Goal: Check status: Check status

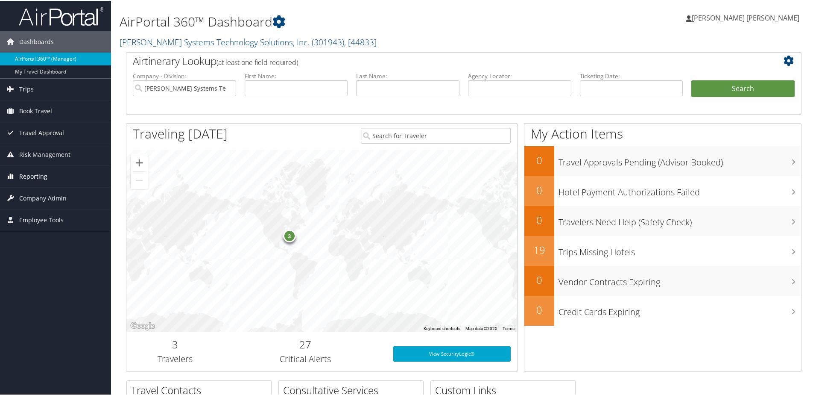
click at [33, 174] on span "Reporting" at bounding box center [33, 175] width 28 height 21
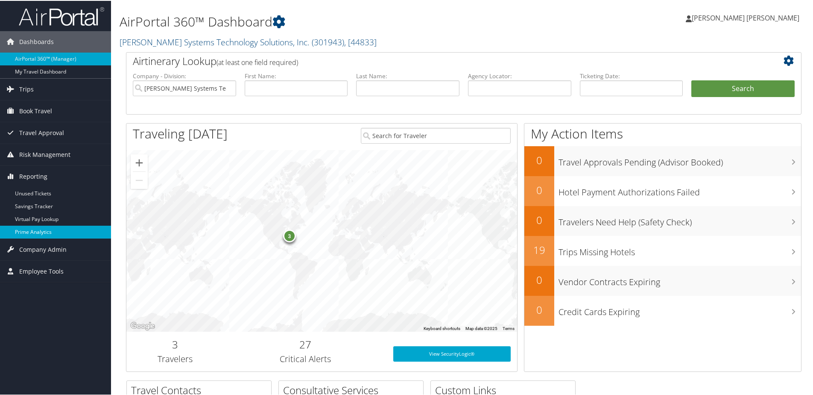
click at [39, 232] on link "Prime Analytics" at bounding box center [55, 231] width 111 height 13
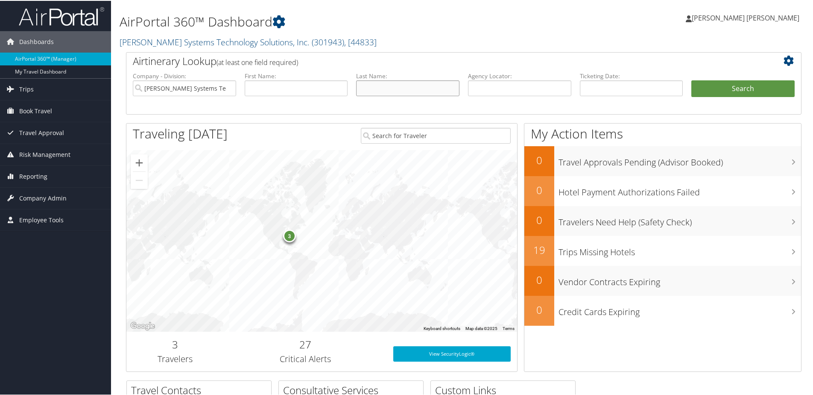
click at [373, 88] on input "text" at bounding box center [407, 87] width 103 height 16
type input "hall"
click at [692, 79] on button "Search" at bounding box center [743, 87] width 103 height 17
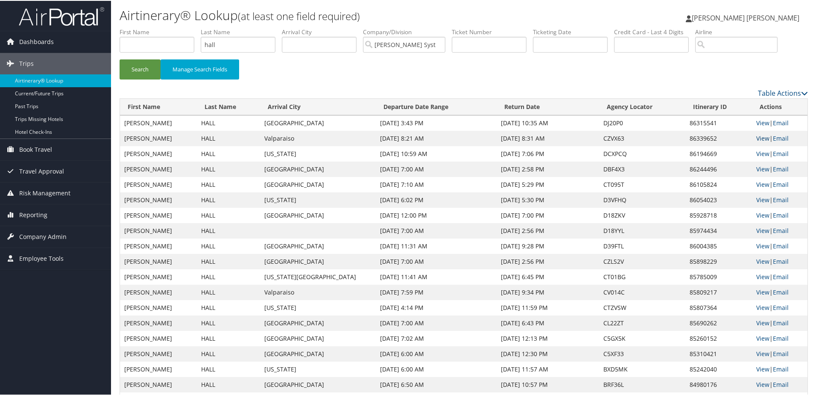
click at [757, 138] on link "View" at bounding box center [763, 137] width 13 height 8
click at [759, 121] on link "View" at bounding box center [763, 122] width 13 height 8
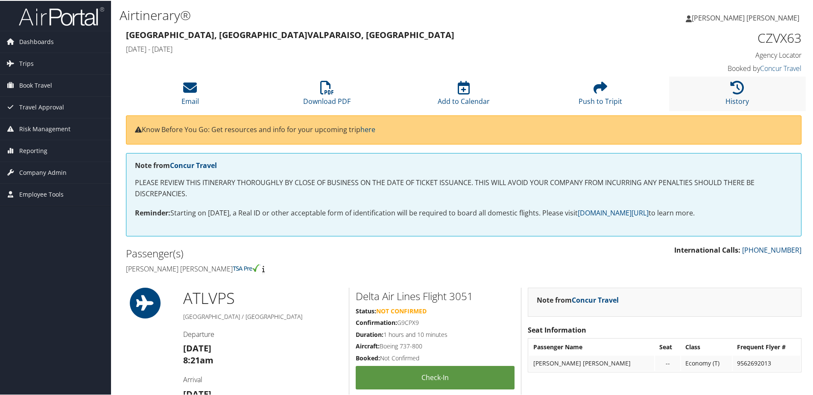
click at [723, 100] on li "History" at bounding box center [737, 93] width 137 height 35
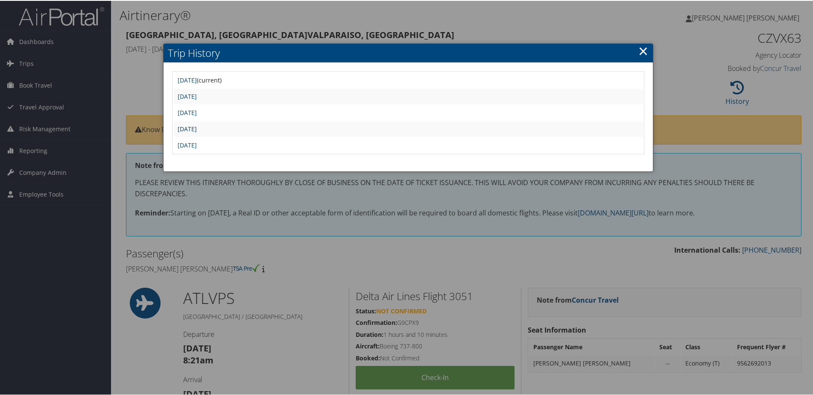
click at [197, 127] on link "[DATE]" at bounding box center [187, 128] width 19 height 8
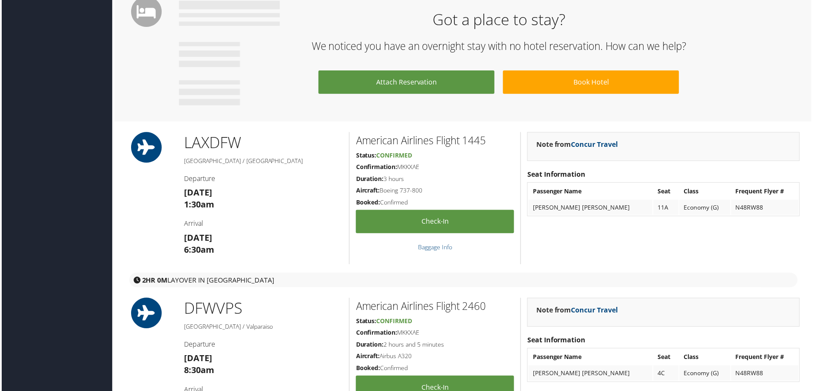
scroll to position [812, 0]
